Goal: Communication & Community: Ask a question

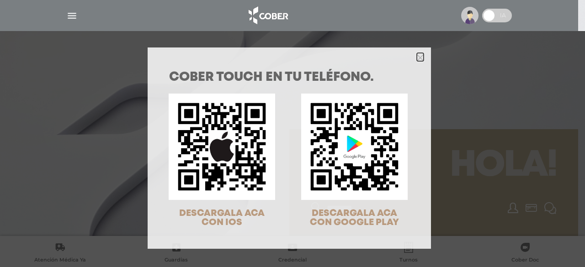
click at [418, 59] on polygon "Close" at bounding box center [420, 57] width 7 height 7
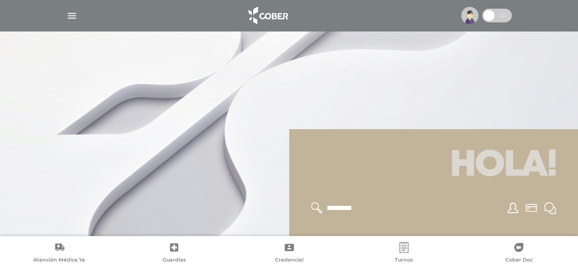
click at [68, 19] on img "button" at bounding box center [71, 15] width 11 height 11
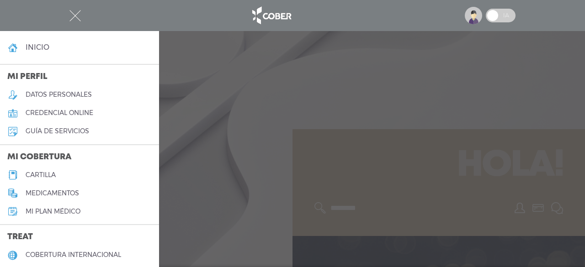
click at [169, 119] on div at bounding box center [292, 133] width 585 height 267
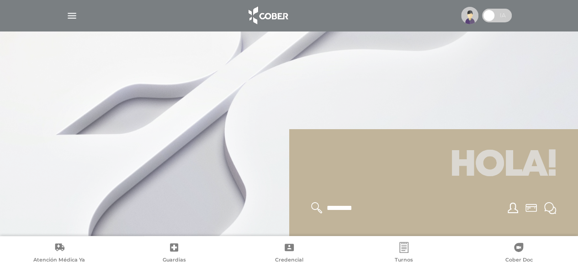
click at [66, 11] on img "button" at bounding box center [71, 15] width 11 height 11
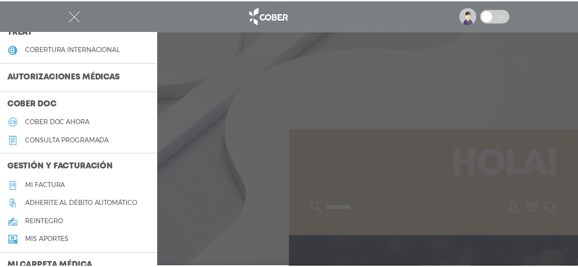
scroll to position [208, 0]
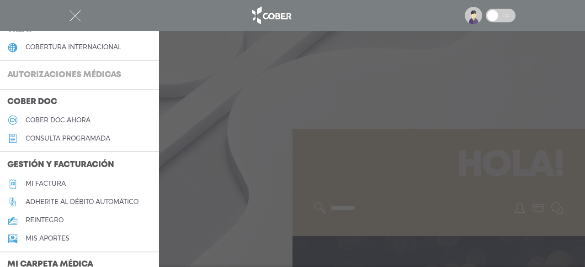
click at [97, 75] on h3 "Autorizaciones médicas" at bounding box center [64, 75] width 128 height 17
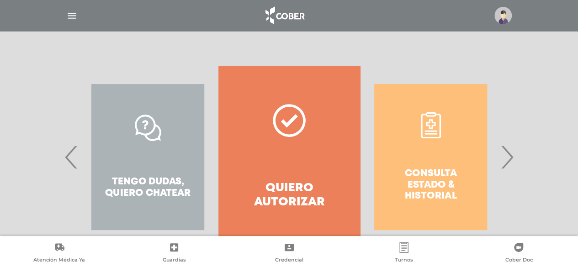
scroll to position [165, 0]
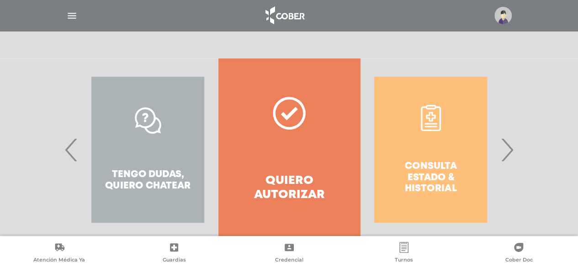
click at [507, 154] on span "›" at bounding box center [507, 149] width 18 height 49
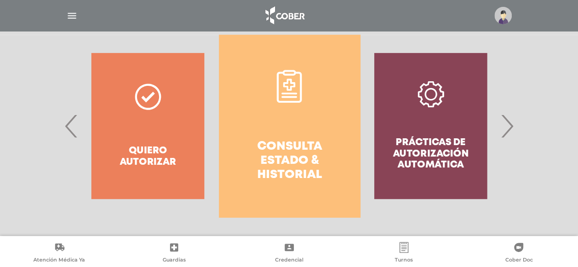
scroll to position [191, 0]
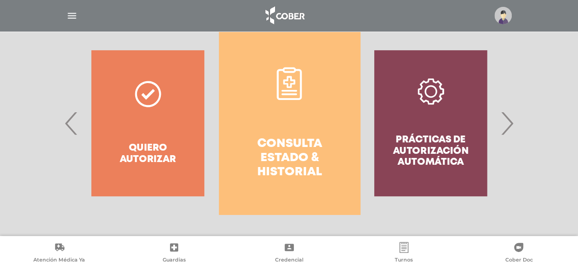
click at [266, 165] on h4 "Consulta estado & historial" at bounding box center [289, 158] width 108 height 43
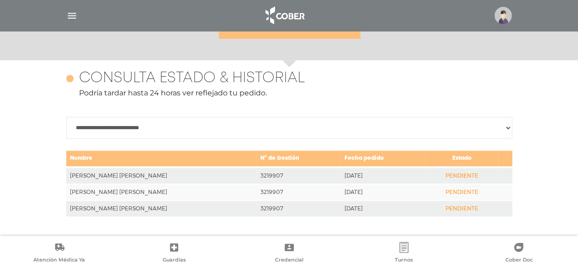
scroll to position [397, 0]
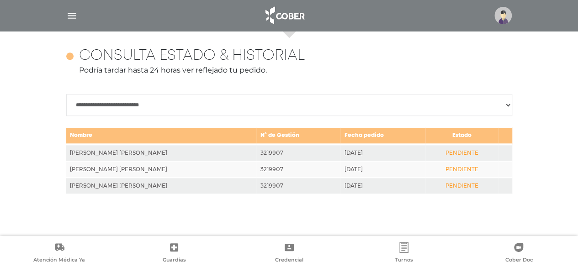
click at [414, 204] on div "**********" at bounding box center [289, 133] width 468 height 205
click at [70, 26] on div at bounding box center [289, 16] width 468 height 22
click at [75, 12] on img "button" at bounding box center [71, 15] width 11 height 11
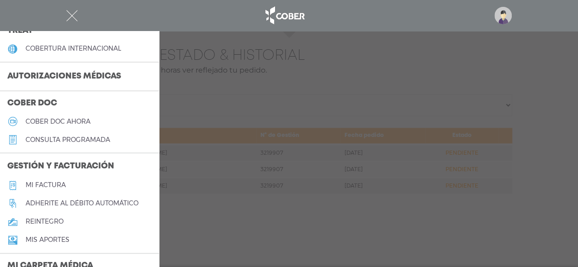
scroll to position [414, 0]
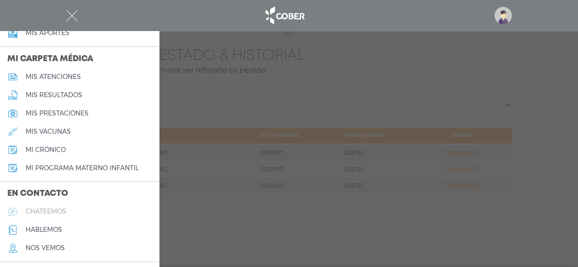
click at [45, 213] on h5 "chateemos" at bounding box center [46, 212] width 41 height 8
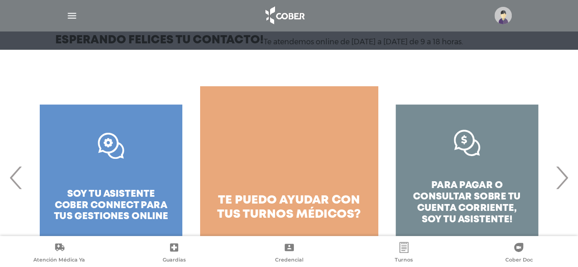
scroll to position [143, 0]
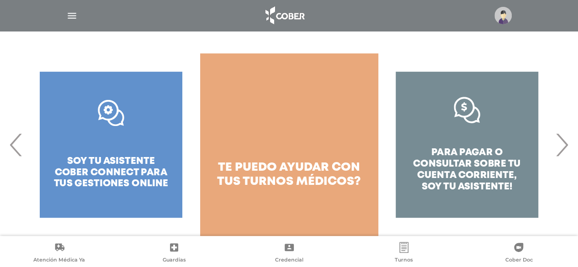
click at [18, 157] on span "‹" at bounding box center [16, 144] width 18 height 49
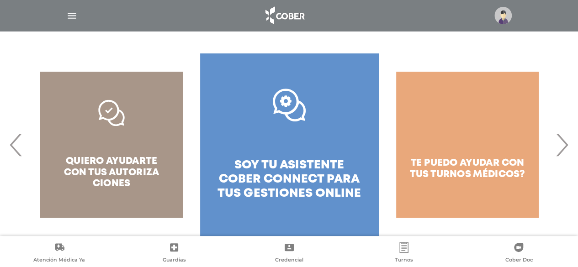
click at [18, 157] on span "‹" at bounding box center [16, 144] width 18 height 49
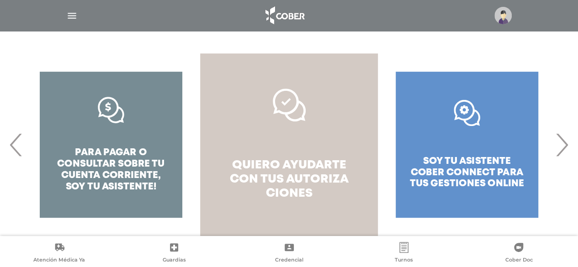
click at [245, 185] on span "quiero ayudarte con tus" at bounding box center [288, 172] width 117 height 25
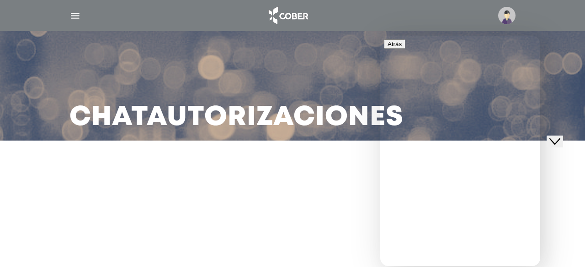
type input "**********"
paste input "*******"
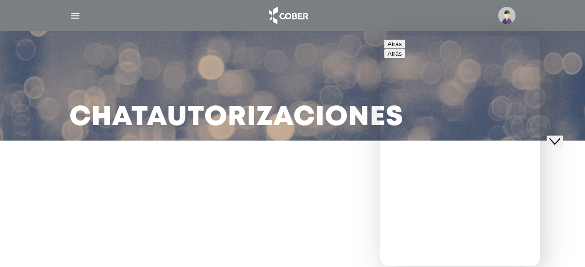
drag, startPoint x: 539, startPoint y: 170, endPoint x: 549, endPoint y: 213, distance: 44.7
click at [540, 213] on html "**********" at bounding box center [460, 151] width 160 height 231
type input "*******"
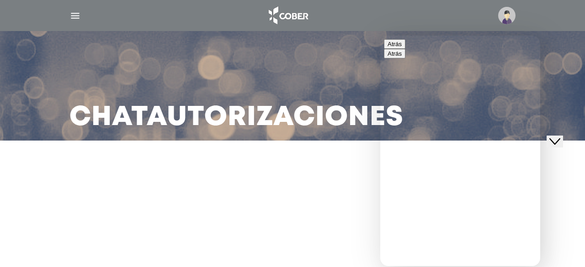
type input "**********"
click at [397, 49] on button "Atrás" at bounding box center [394, 44] width 21 height 10
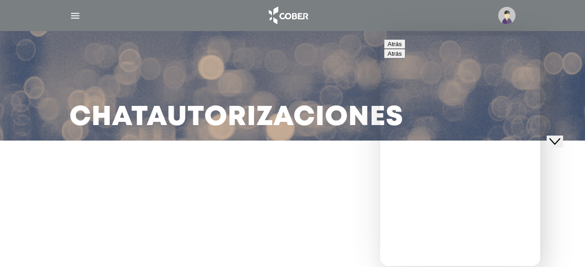
scroll to position [144, 0]
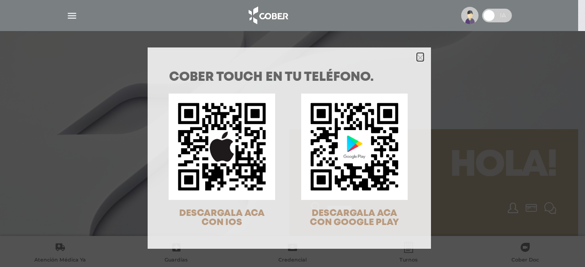
click at [417, 57] on icon "Close" at bounding box center [420, 57] width 7 height 7
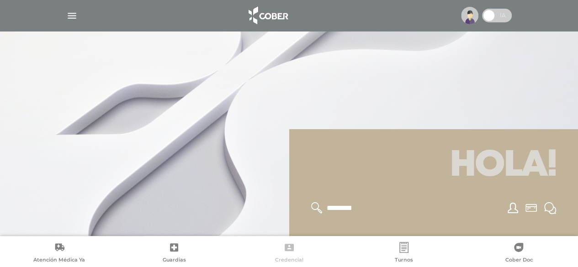
click at [286, 254] on link "Credencial" at bounding box center [289, 253] width 115 height 23
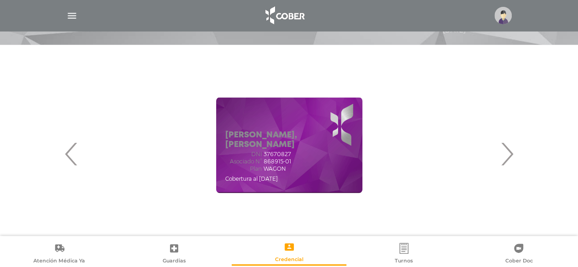
scroll to position [110, 0]
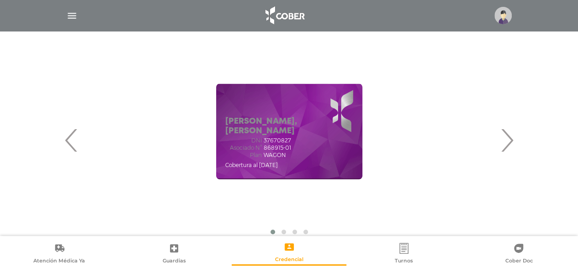
click at [70, 141] on span "‹" at bounding box center [72, 140] width 18 height 49
click at [509, 145] on span "›" at bounding box center [507, 140] width 18 height 49
